Goal: Transaction & Acquisition: Subscribe to service/newsletter

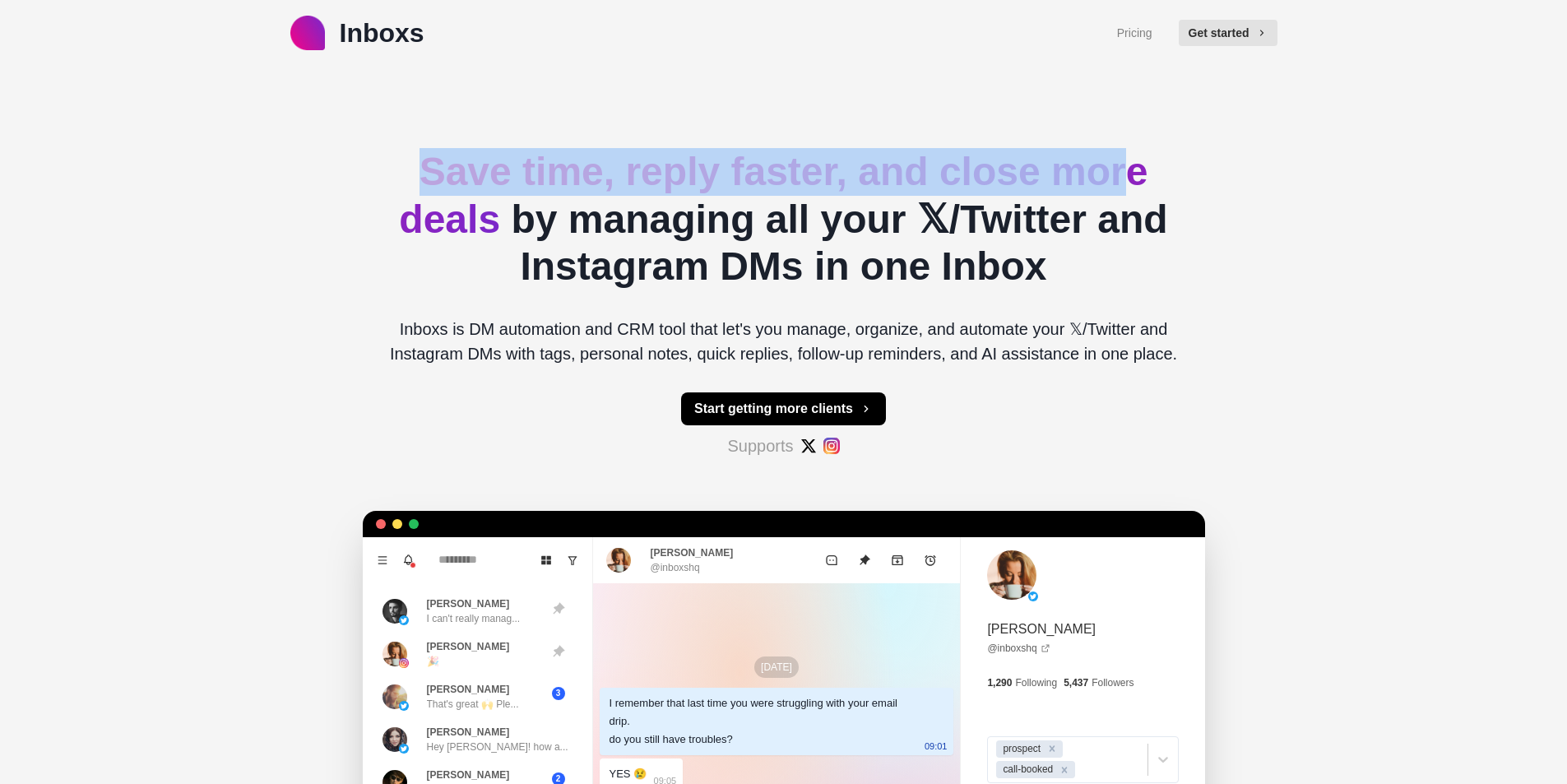
drag, startPoint x: 394, startPoint y: 148, endPoint x: 1146, endPoint y: 180, distance: 752.7
click at [1146, 180] on h2 "Save time, reply faster, and close more deals by managing all your 𝕏/Twitter an…" at bounding box center [784, 219] width 816 height 142
click at [1146, 180] on span "Save time, reply faster, and close more deals" at bounding box center [774, 195] width 749 height 91
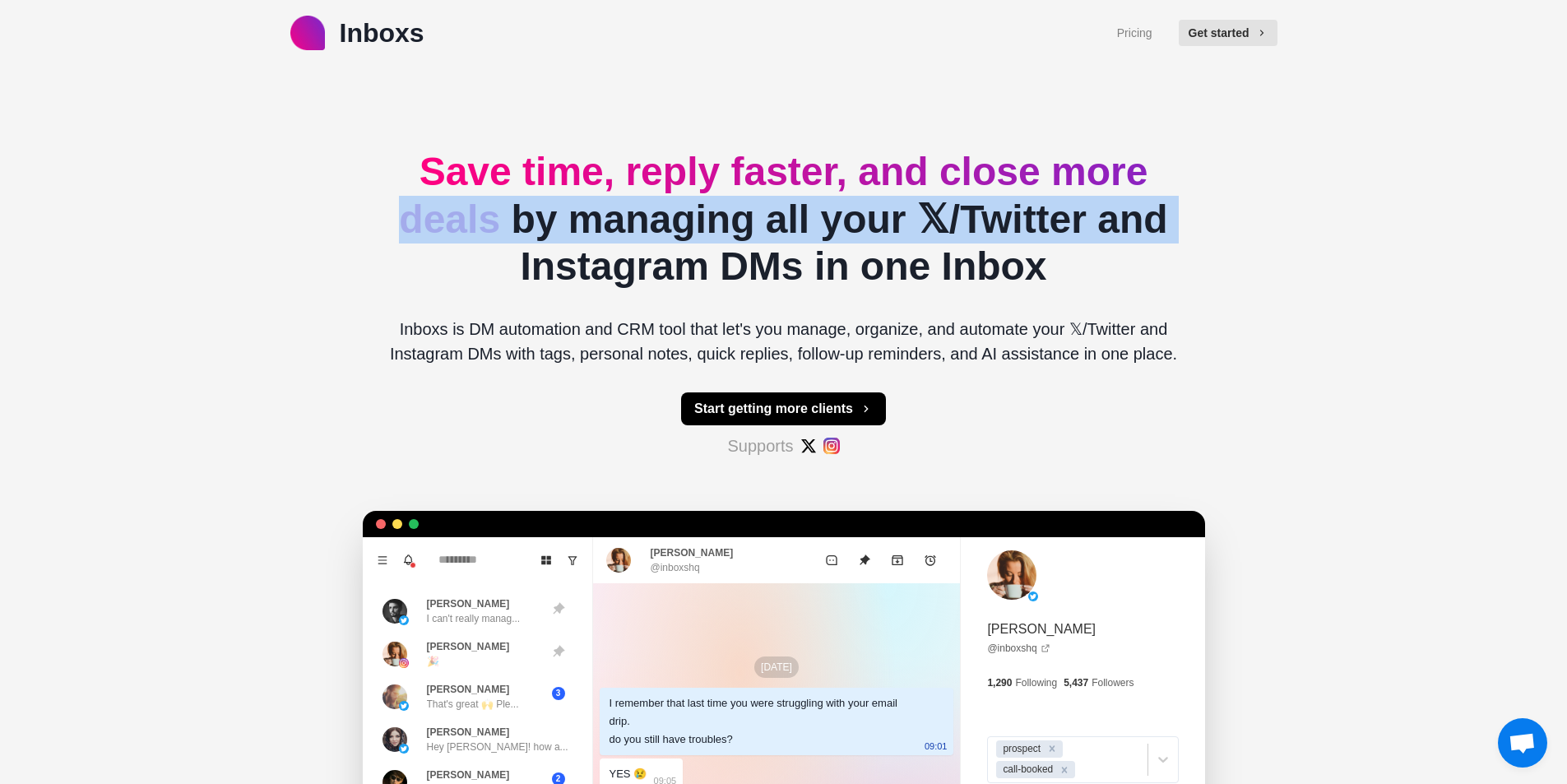
drag, startPoint x: 302, startPoint y: 218, endPoint x: 1293, endPoint y: 231, distance: 991.1
click at [1293, 231] on div "Inboxs Pricing Get started Save time, reply faster, and close more deals by man…" at bounding box center [784, 515] width 1567 height 1031
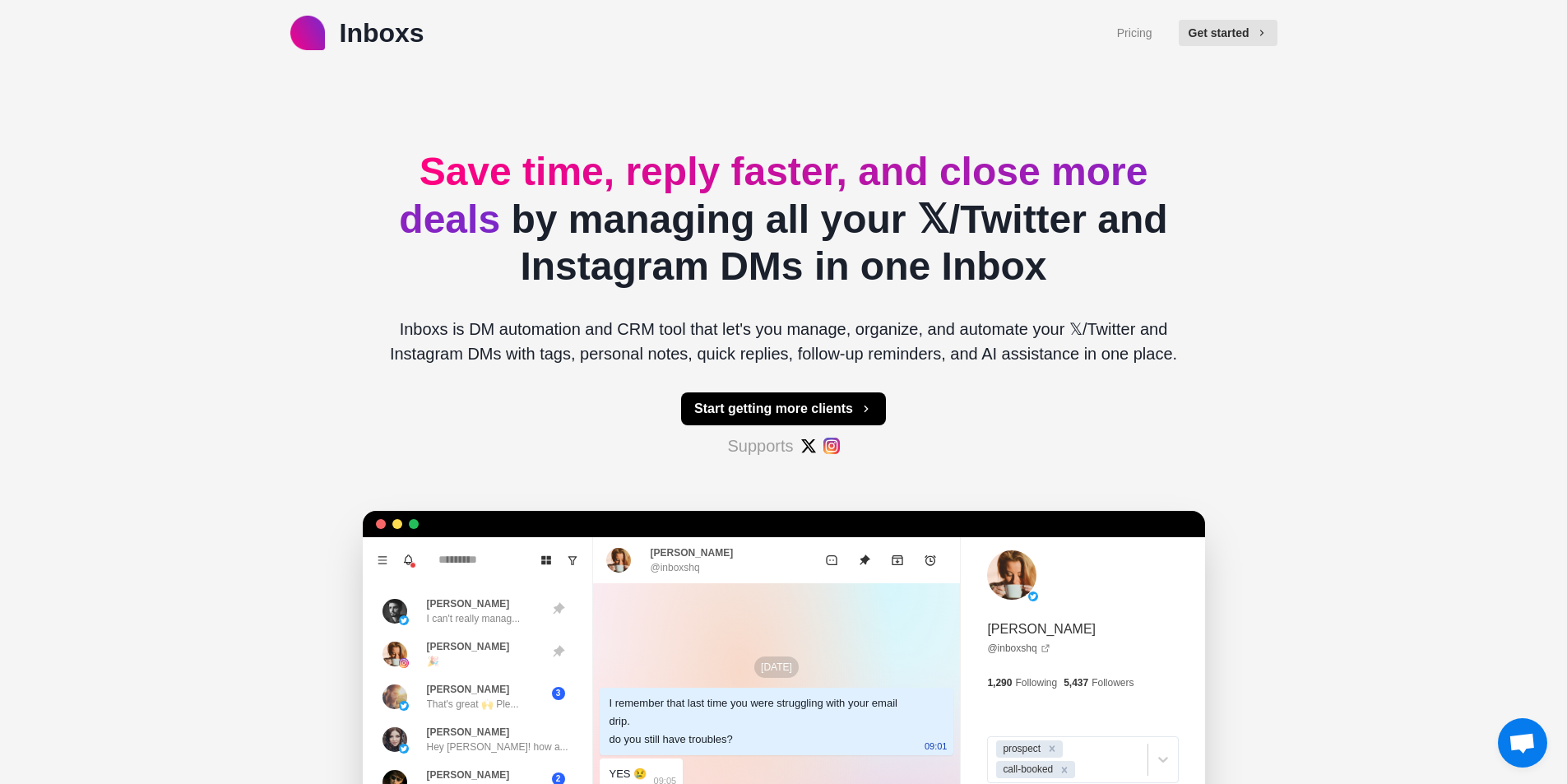
click at [1023, 247] on h2 "Save time, reply faster, and close more deals by managing all your 𝕏/Twitter an…" at bounding box center [784, 219] width 816 height 142
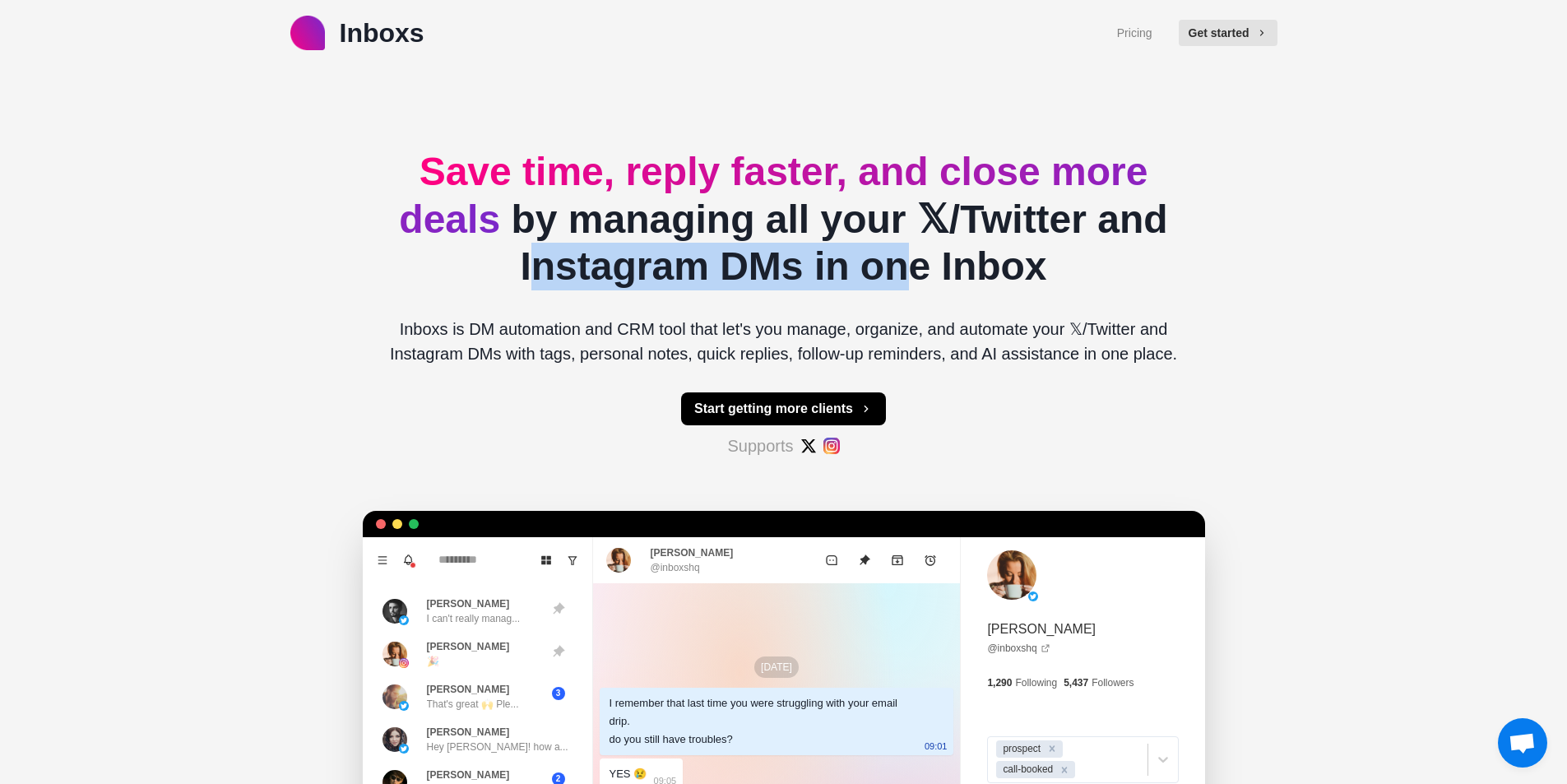
drag, startPoint x: 434, startPoint y: 254, endPoint x: 1202, endPoint y: 279, distance: 768.4
click at [1187, 276] on h2 "Save time, reply faster, and close more deals by managing all your 𝕏/Twitter an…" at bounding box center [784, 219] width 816 height 142
click at [940, 261] on h2 "Save time, reply faster, and close more deals by managing all your 𝕏/Twitter an…" at bounding box center [784, 219] width 816 height 142
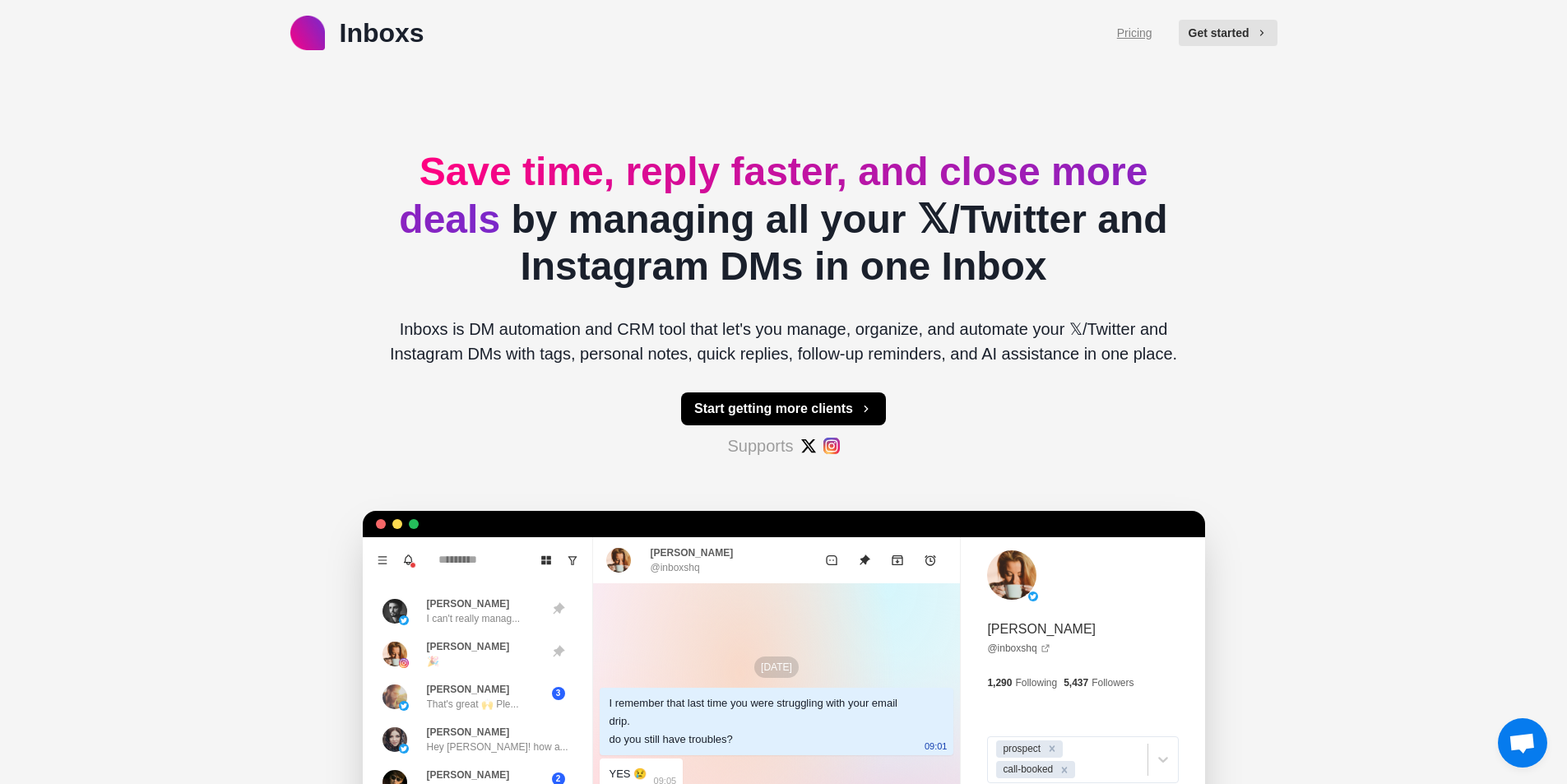
click at [1141, 35] on link "Pricing" at bounding box center [1135, 33] width 35 height 17
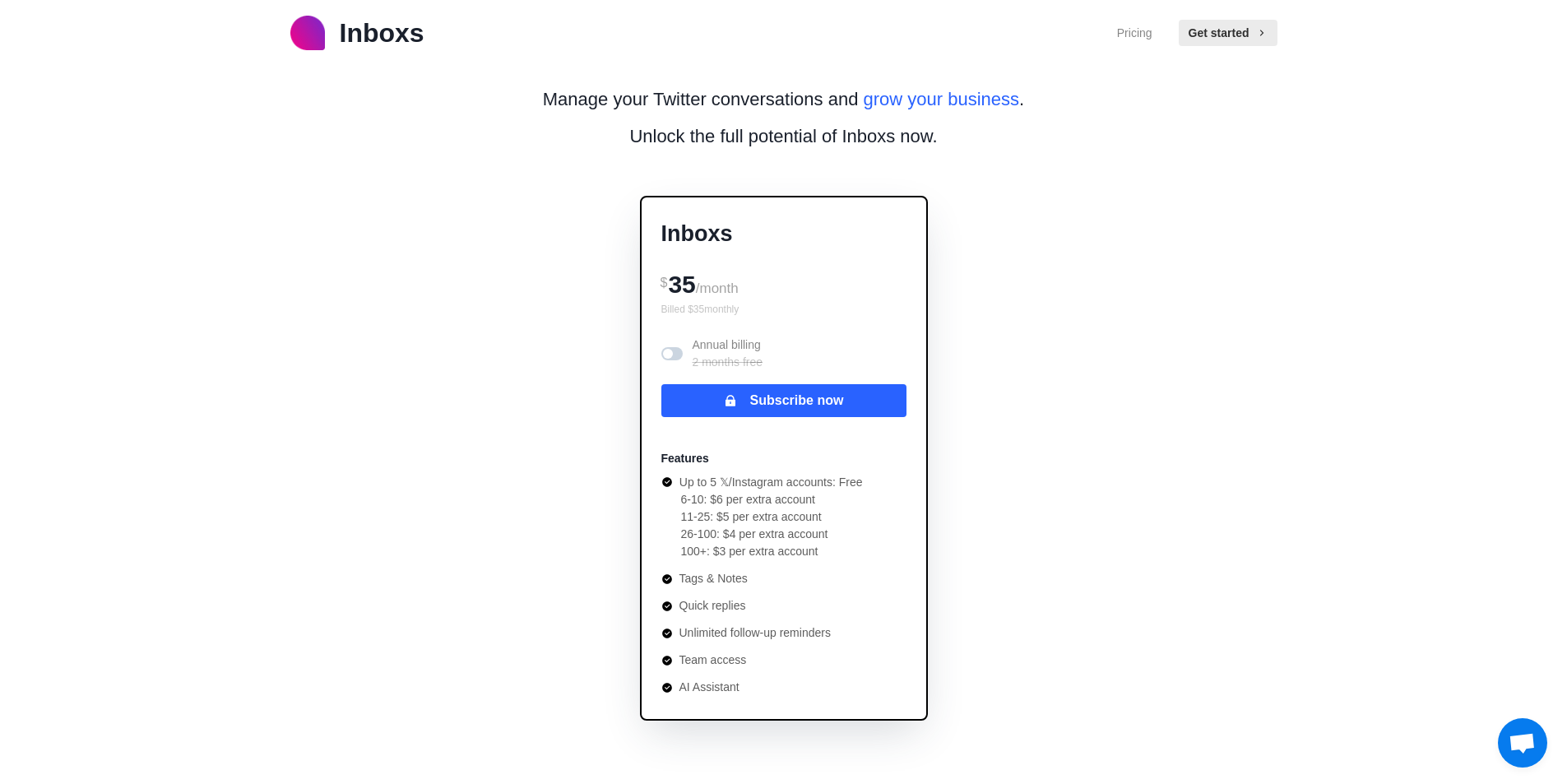
click at [665, 356] on span at bounding box center [667, 353] width 10 height 10
click at [665, 357] on span at bounding box center [672, 353] width 21 height 13
